Goal: Information Seeking & Learning: Learn about a topic

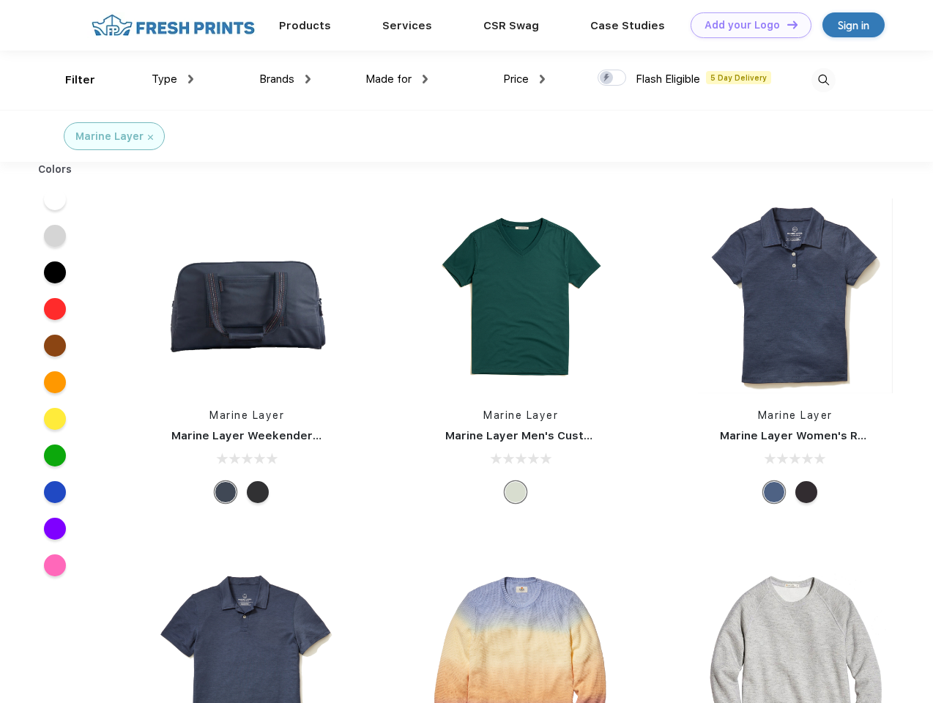
click at [745, 25] on link "Add your Logo Design Tool" at bounding box center [750, 25] width 121 height 26
click at [0, 0] on div "Design Tool" at bounding box center [0, 0] width 0 height 0
click at [786, 24] on link "Add your Logo Design Tool" at bounding box center [750, 25] width 121 height 26
click at [70, 80] on div "Filter" at bounding box center [80, 80] width 30 height 17
click at [173, 79] on span "Type" at bounding box center [165, 78] width 26 height 13
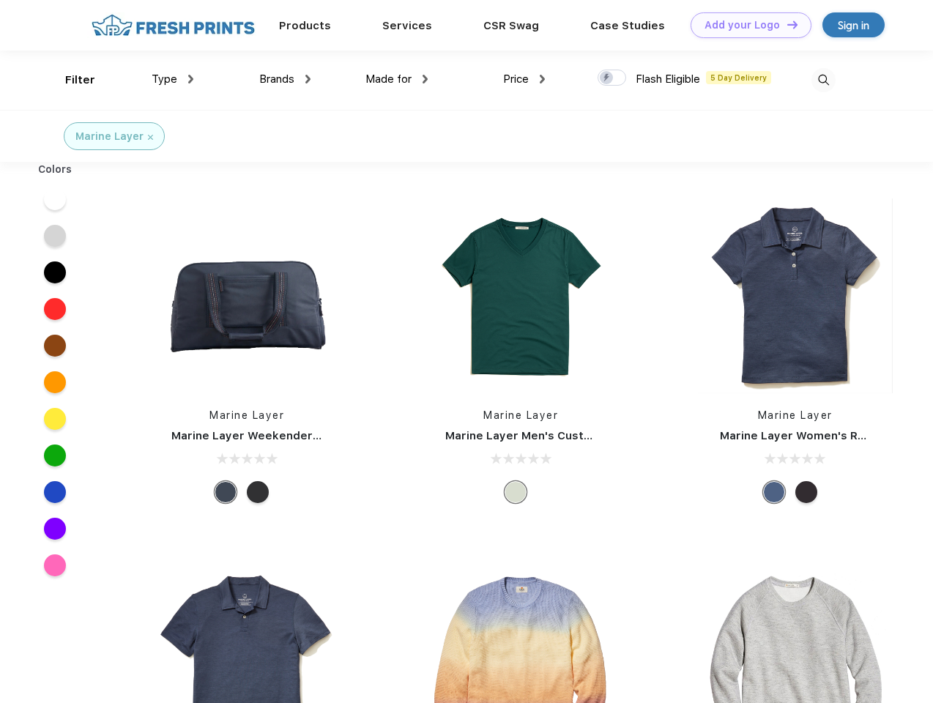
click at [285, 79] on span "Brands" at bounding box center [276, 78] width 35 height 13
click at [397, 79] on span "Made for" at bounding box center [388, 78] width 46 height 13
click at [524, 79] on span "Price" at bounding box center [516, 78] width 26 height 13
click at [612, 78] on div at bounding box center [611, 78] width 29 height 16
click at [607, 78] on input "checkbox" at bounding box center [602, 74] width 10 height 10
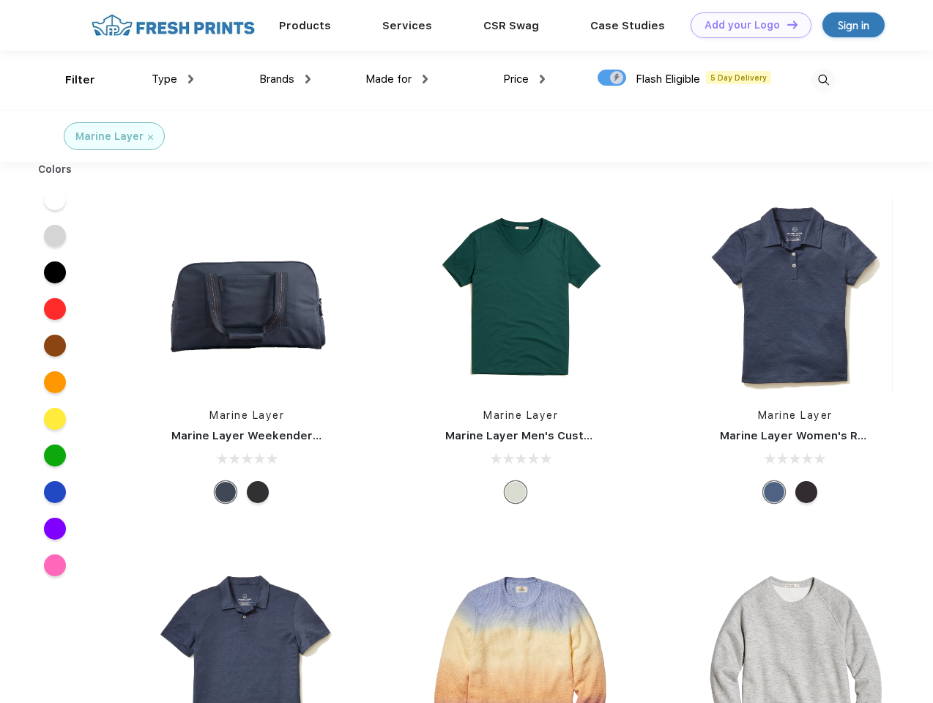
click at [823, 80] on img at bounding box center [823, 80] width 24 height 24
